Goal: Answer question/provide support

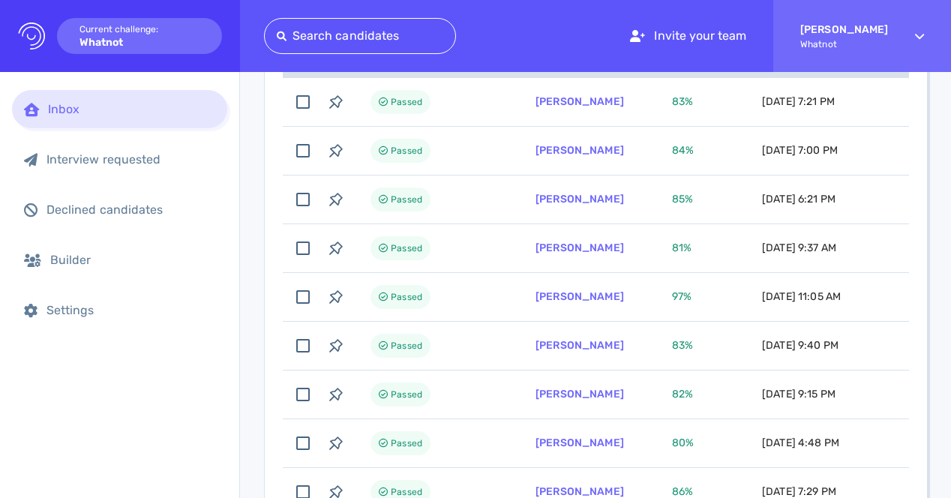
scroll to position [214, 0]
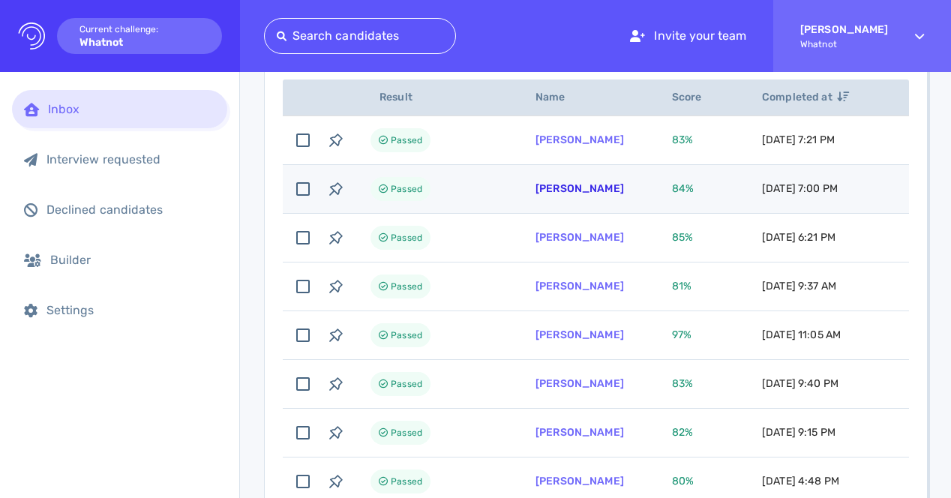
click at [587, 187] on link "[PERSON_NAME]" at bounding box center [579, 188] width 88 height 13
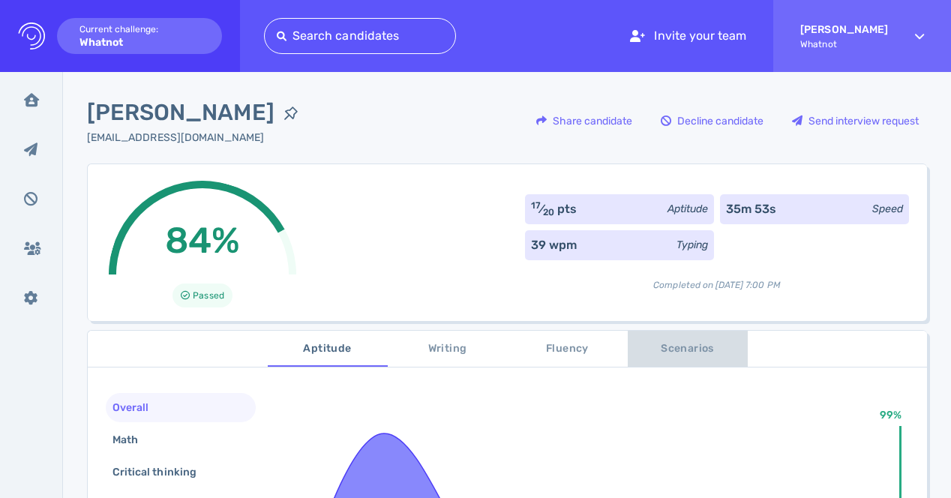
click at [670, 349] on span "Scenarios" at bounding box center [688, 349] width 102 height 19
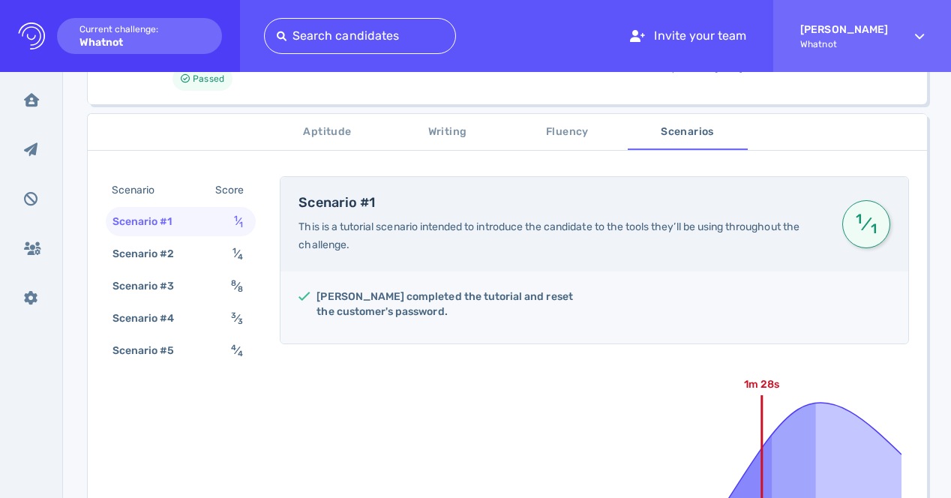
scroll to position [225, 0]
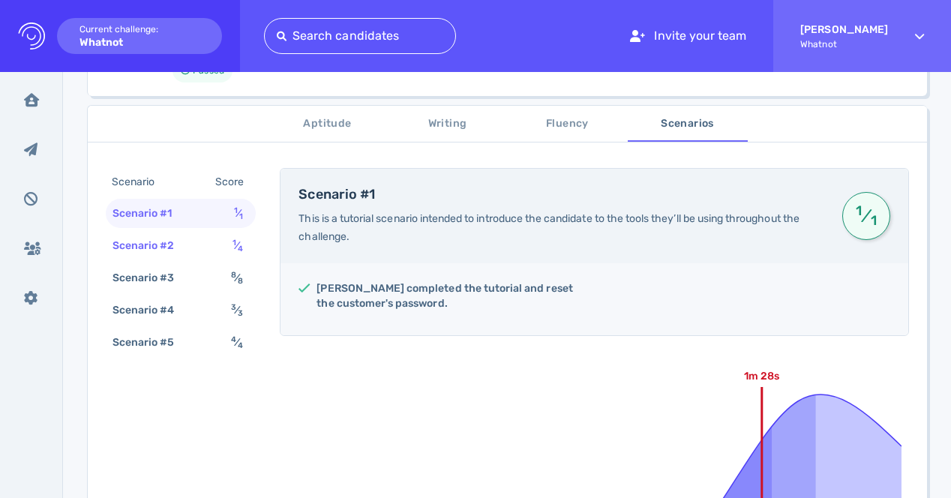
click at [246, 247] on div "1 ⁄ 4" at bounding box center [240, 246] width 22 height 22
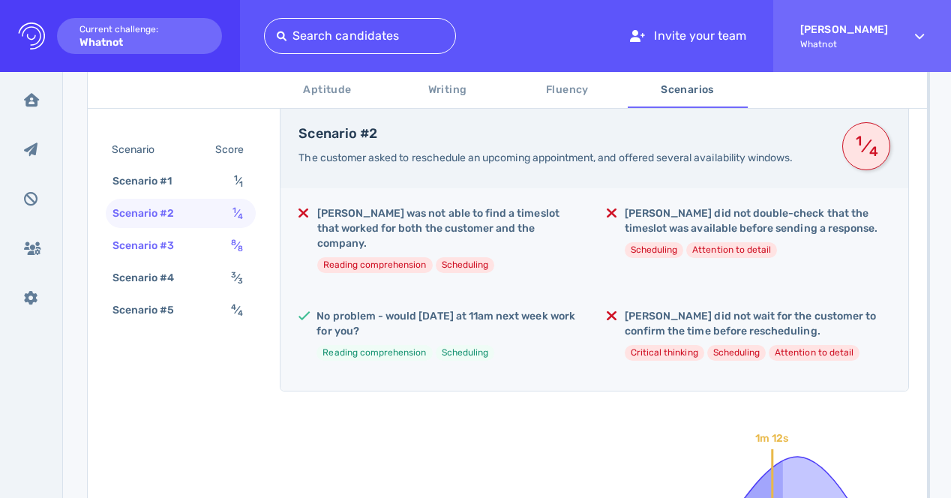
scroll to position [290, 0]
click at [233, 247] on span "8 ⁄ 8" at bounding box center [237, 245] width 12 height 13
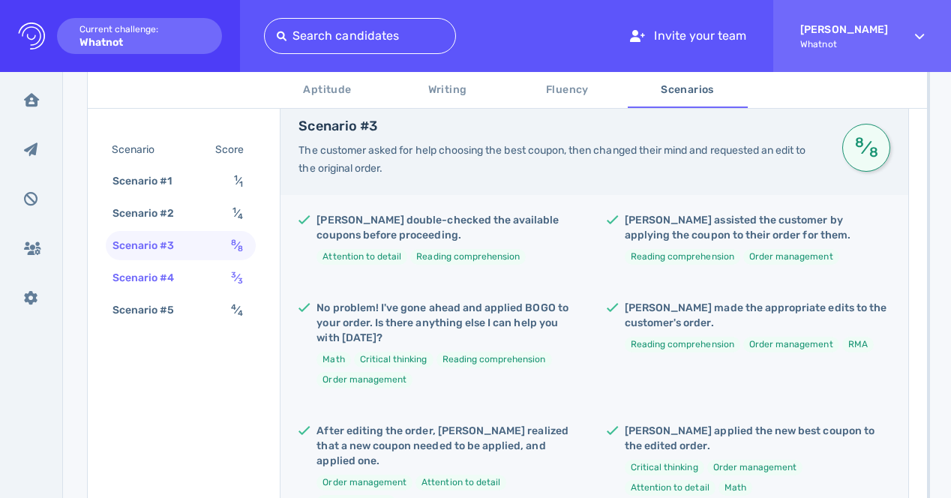
click at [232, 280] on span "3 ⁄ 3" at bounding box center [237, 277] width 12 height 13
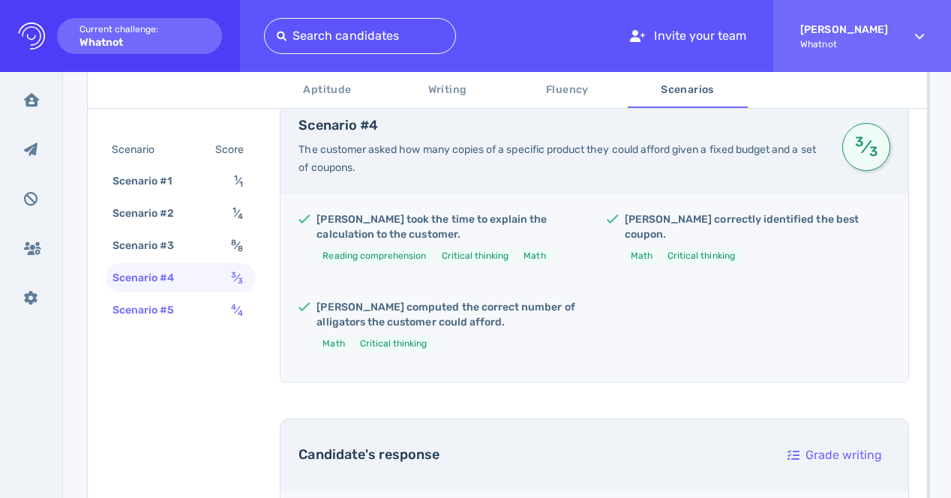
scroll to position [298, 0]
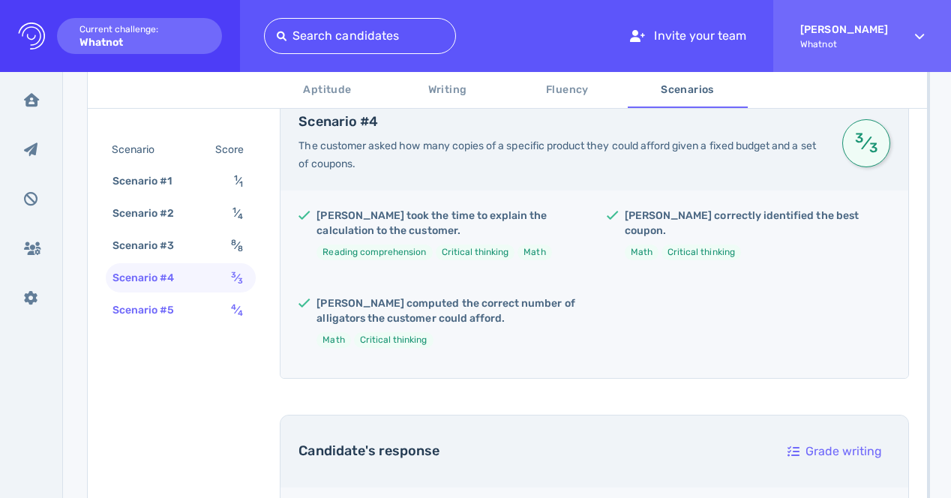
click at [230, 299] on div "4 ⁄ 4" at bounding box center [240, 310] width 24 height 22
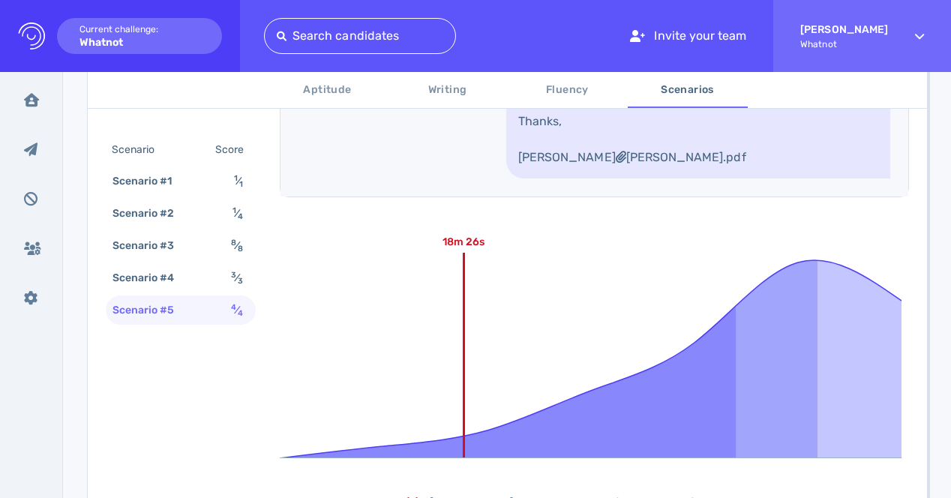
scroll to position [1239, 0]
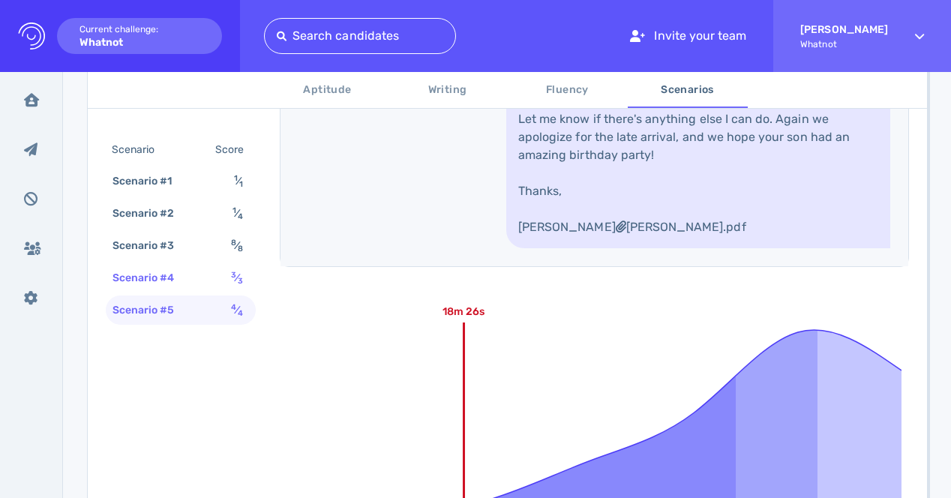
click at [238, 276] on sub "3" at bounding box center [240, 281] width 5 height 10
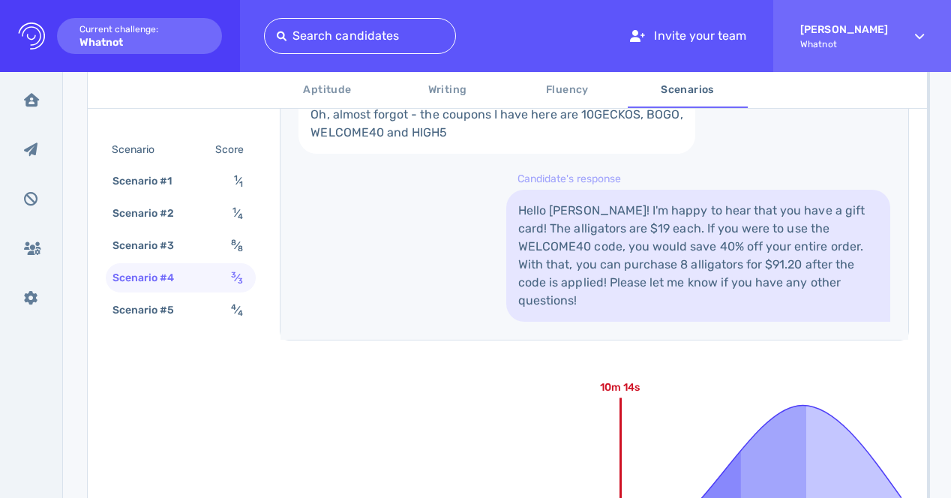
scroll to position [868, 0]
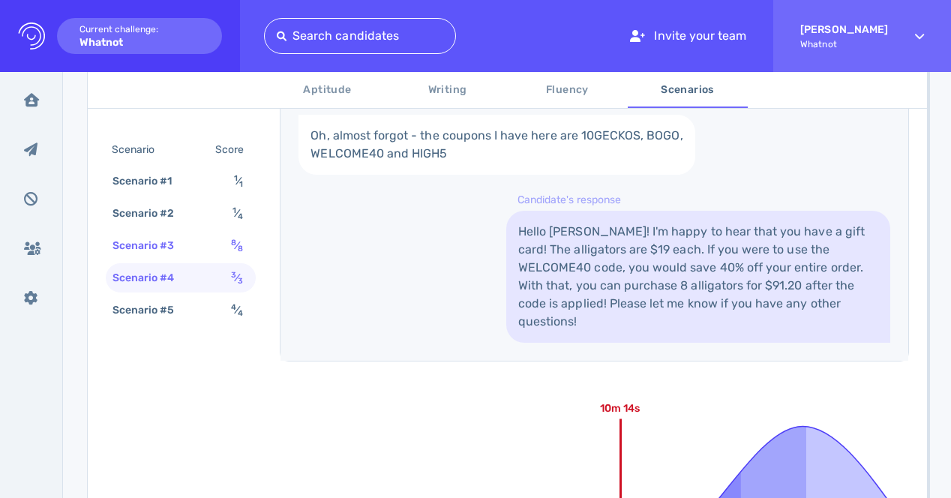
click at [208, 250] on div "Scenario #3 8 ⁄ 8" at bounding box center [181, 245] width 150 height 29
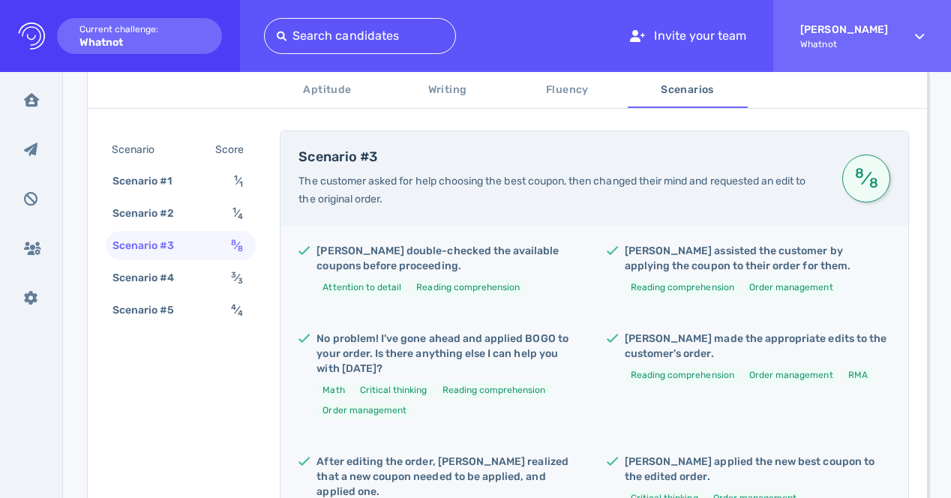
scroll to position [125, 0]
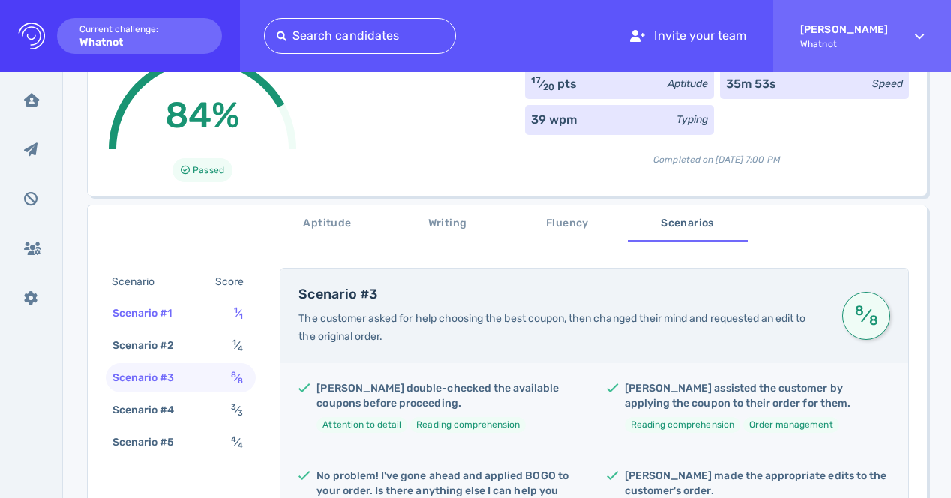
click at [222, 314] on div "Scenario #1 1 ⁄ 1" at bounding box center [181, 312] width 150 height 29
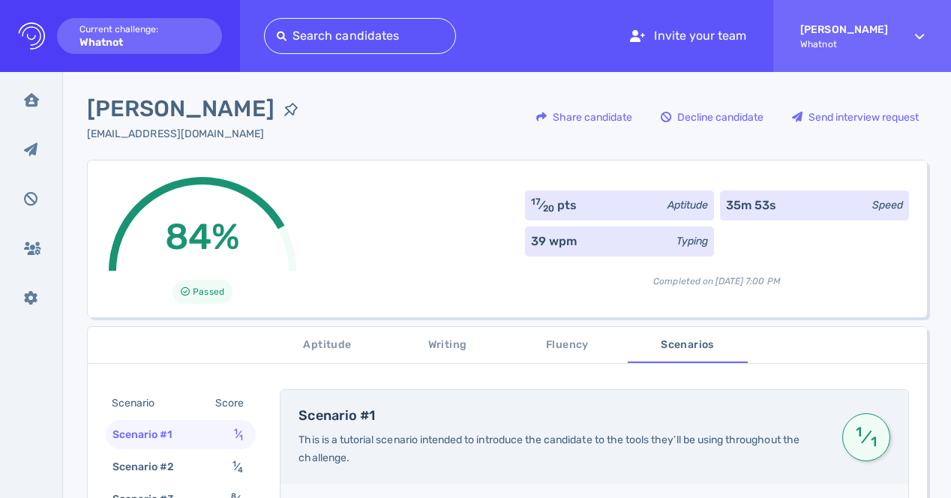
scroll to position [0, 0]
